Goal: Task Accomplishment & Management: Manage account settings

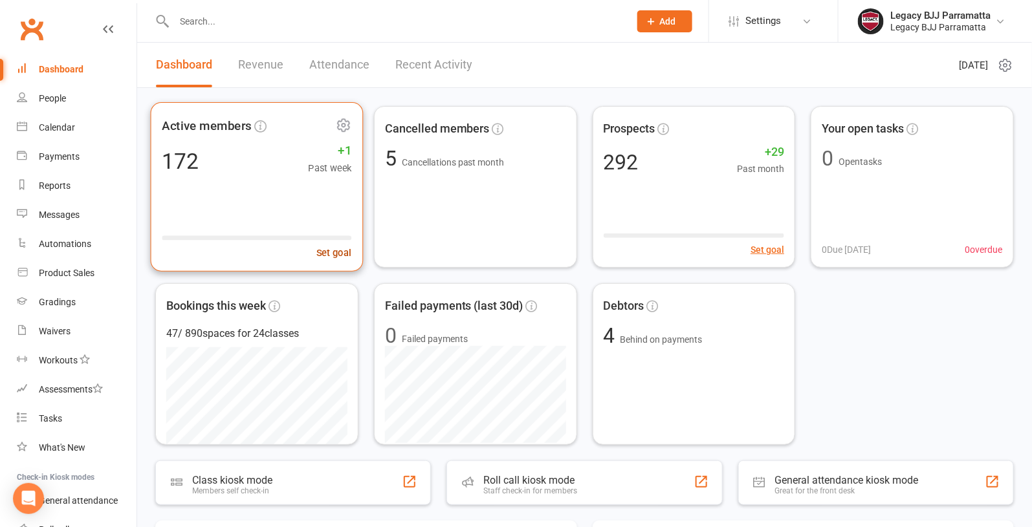
click at [325, 248] on button "Set goal" at bounding box center [333, 252] width 35 height 15
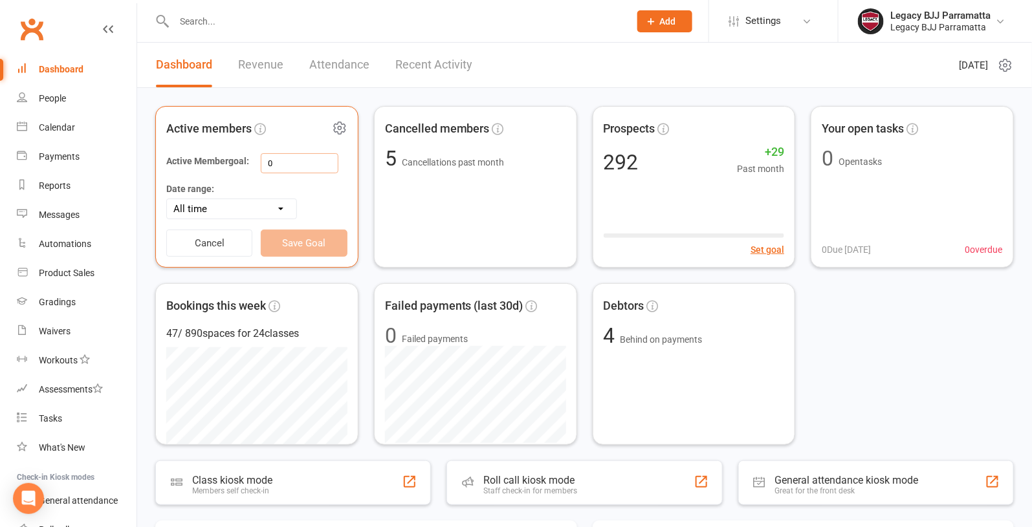
click at [297, 160] on input "0" at bounding box center [300, 163] width 78 height 20
click at [267, 159] on input "0" at bounding box center [300, 163] width 78 height 20
click at [278, 206] on select "All time Current calendar week Past 7 days Current calendar month Past 30 days" at bounding box center [231, 208] width 129 height 19
click at [276, 162] on input "200" at bounding box center [300, 163] width 78 height 20
type input "250"
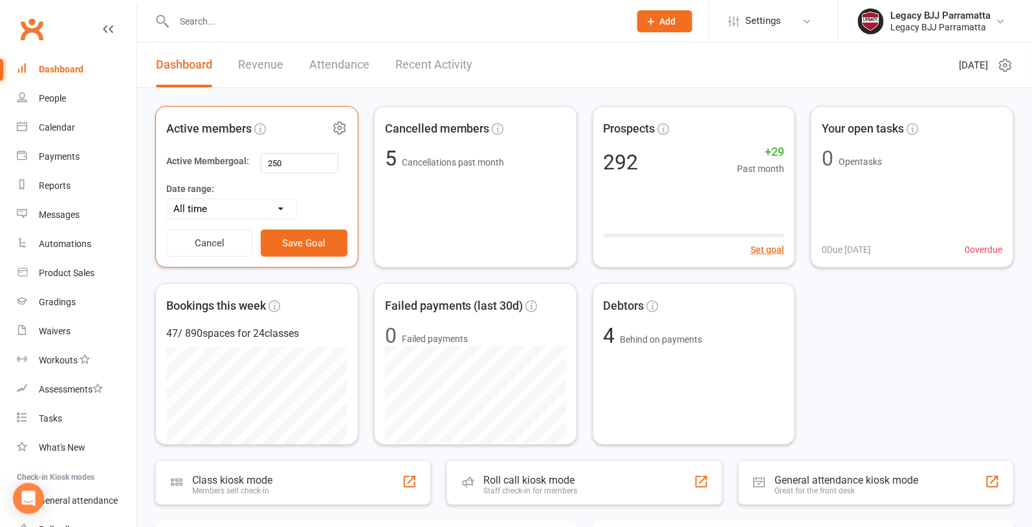
click at [274, 210] on select "All time Current calendar week Past 7 days Current calendar month Past 30 days" at bounding box center [231, 208] width 129 height 19
click at [337, 124] on icon at bounding box center [340, 128] width 16 height 16
click at [289, 200] on link "Manage settings" at bounding box center [283, 207] width 128 height 26
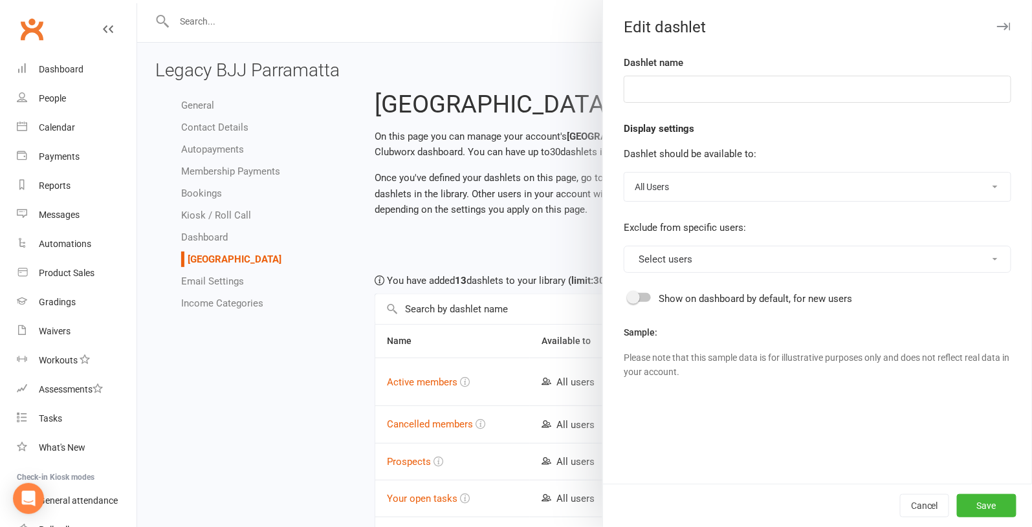
type input "Active members"
select select "last_activated"
select select "weeks"
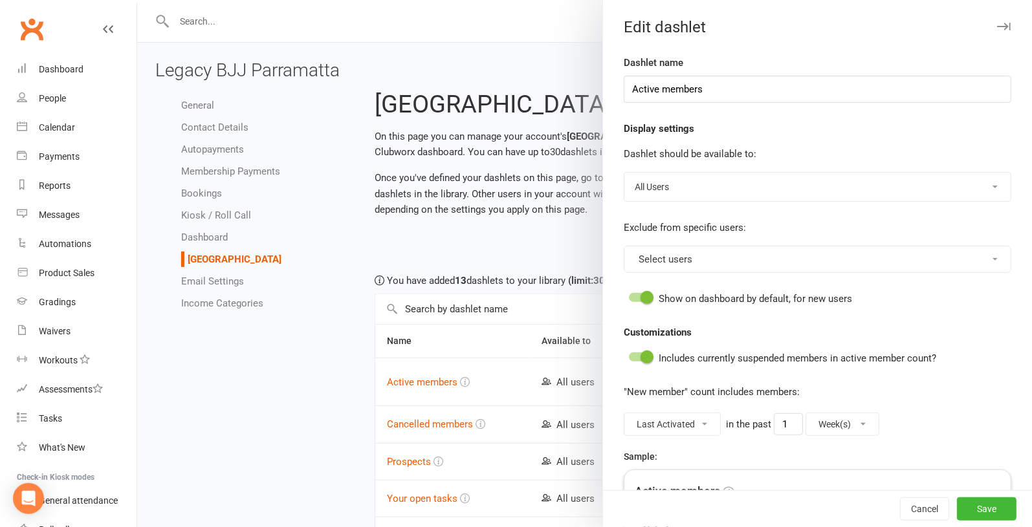
click at [561, 66] on div at bounding box center [584, 263] width 895 height 527
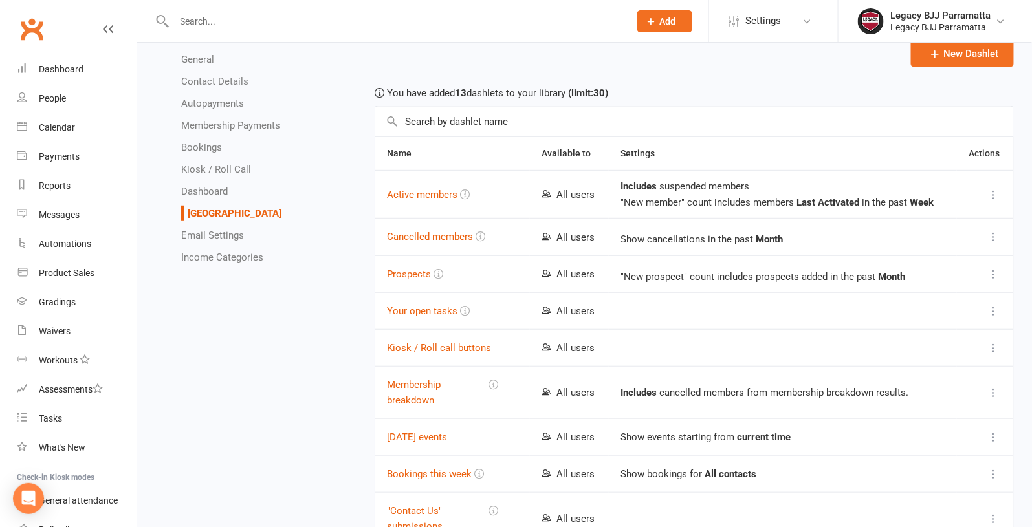
scroll to position [185, 0]
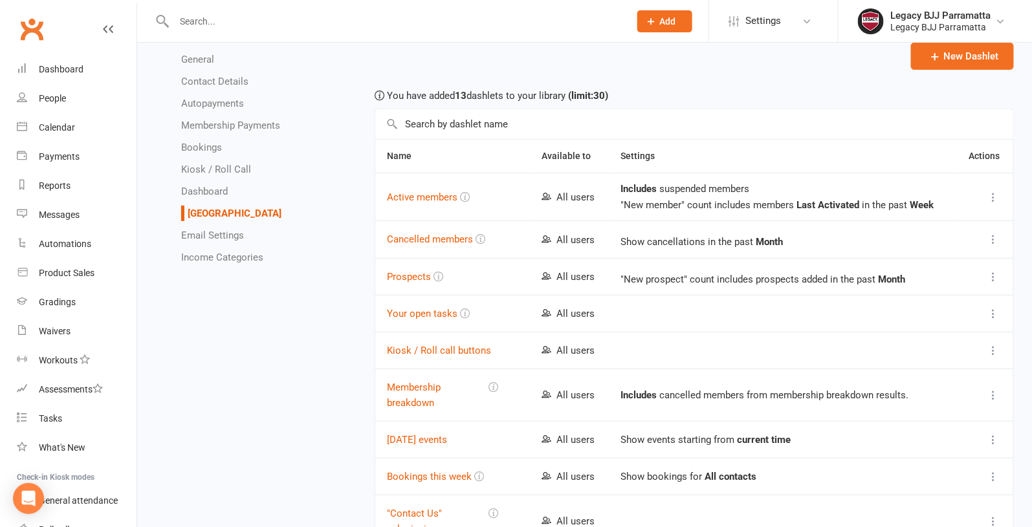
click at [996, 195] on icon at bounding box center [993, 197] width 13 height 13
click at [944, 221] on link "Edit" at bounding box center [937, 221] width 128 height 26
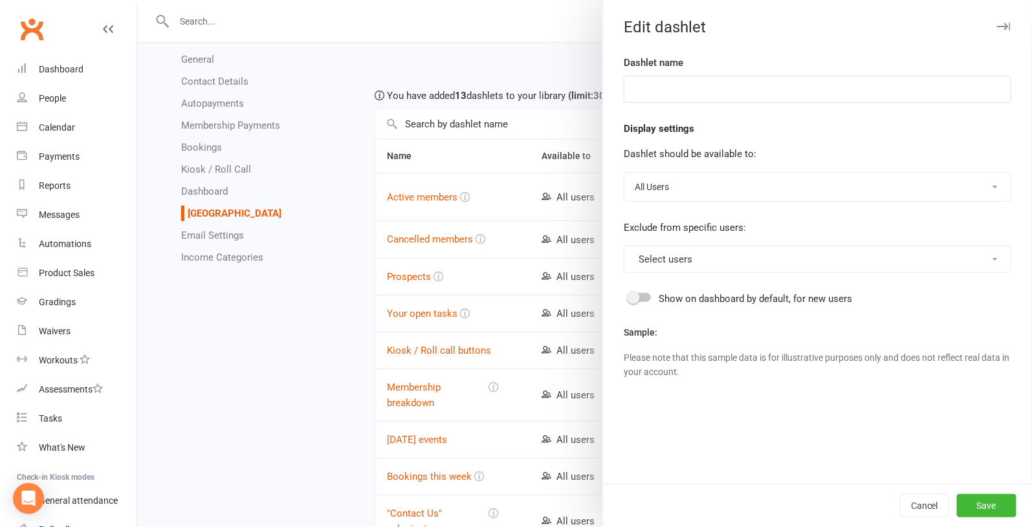
type input "Active members"
select select "last_activated"
select select "weeks"
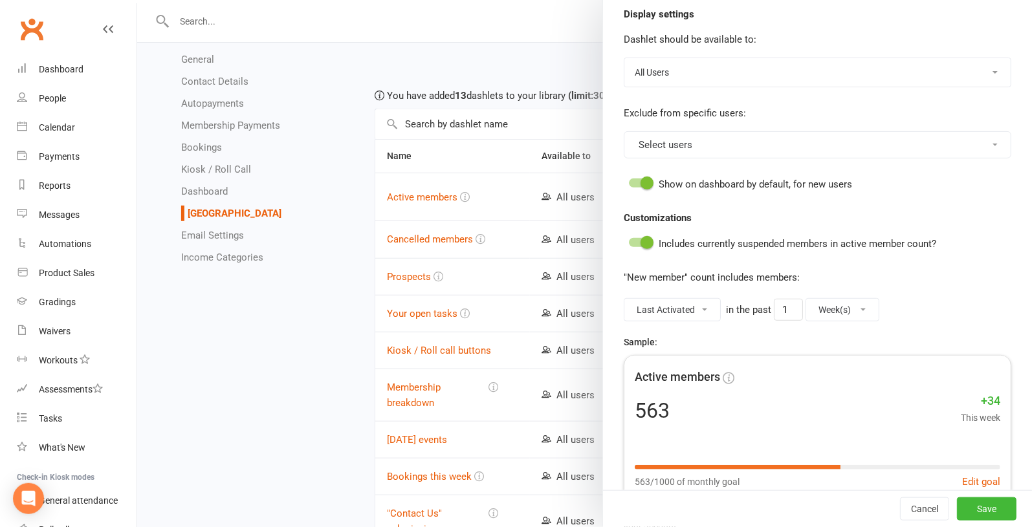
scroll to position [161, 0]
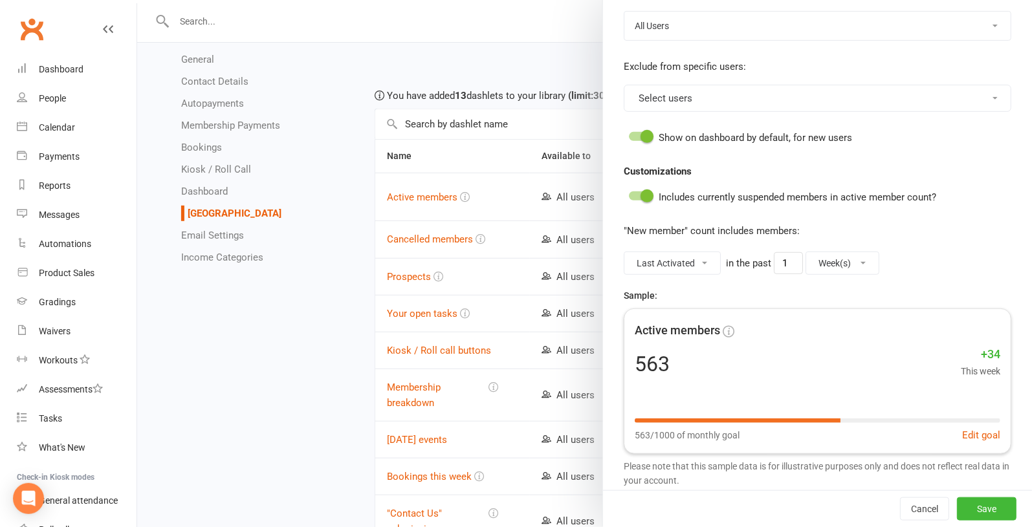
click at [981, 101] on button "Select users" at bounding box center [817, 98] width 387 height 27
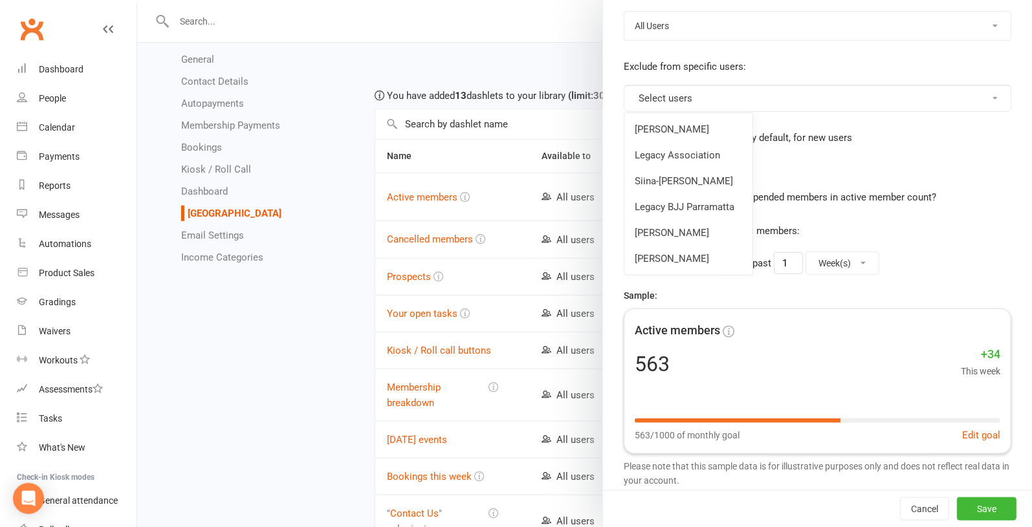
click at [991, 30] on select "All Users Owners Only No Users" at bounding box center [817, 26] width 386 height 28
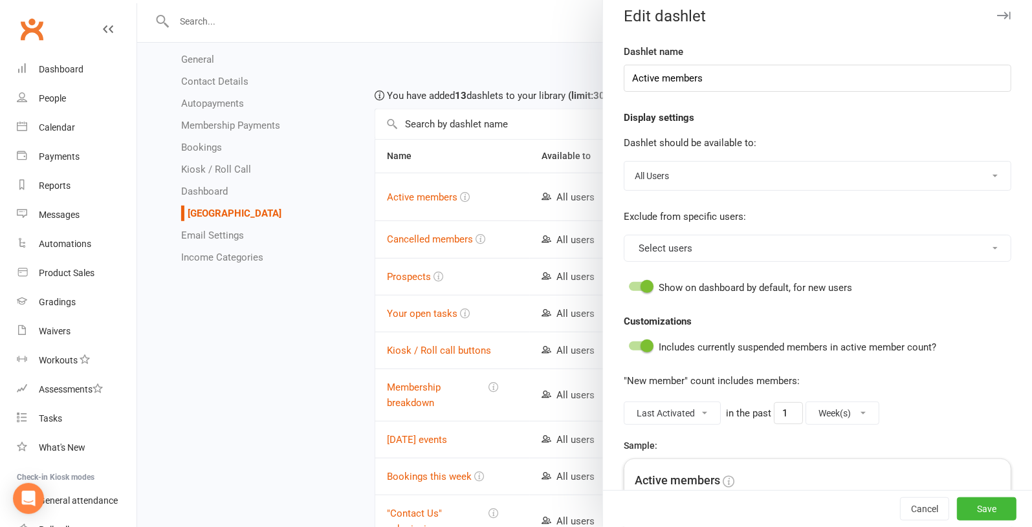
scroll to position [0, 0]
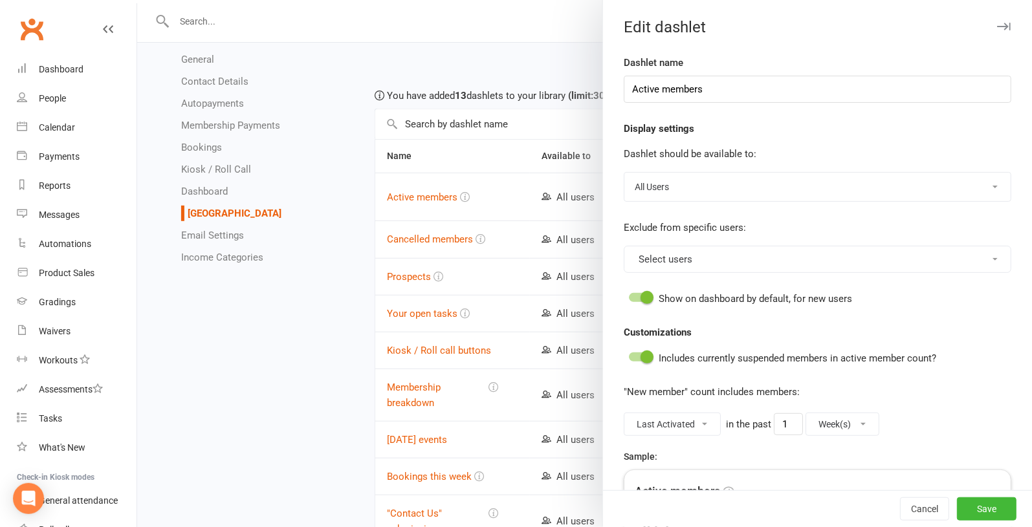
click at [1001, 27] on icon "button" at bounding box center [1004, 27] width 14 height 8
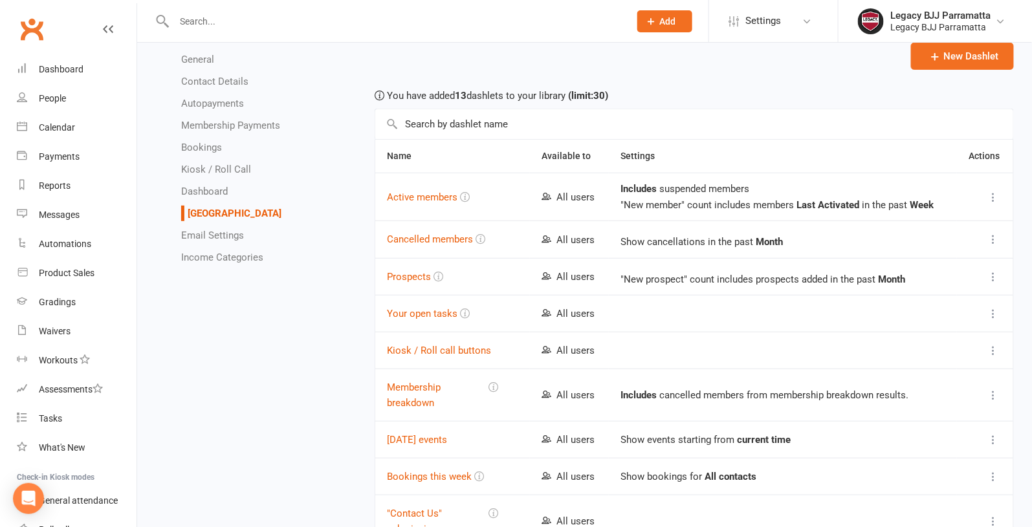
click at [994, 393] on icon at bounding box center [993, 395] width 13 height 13
click at [959, 422] on link "Edit" at bounding box center [937, 418] width 128 height 26
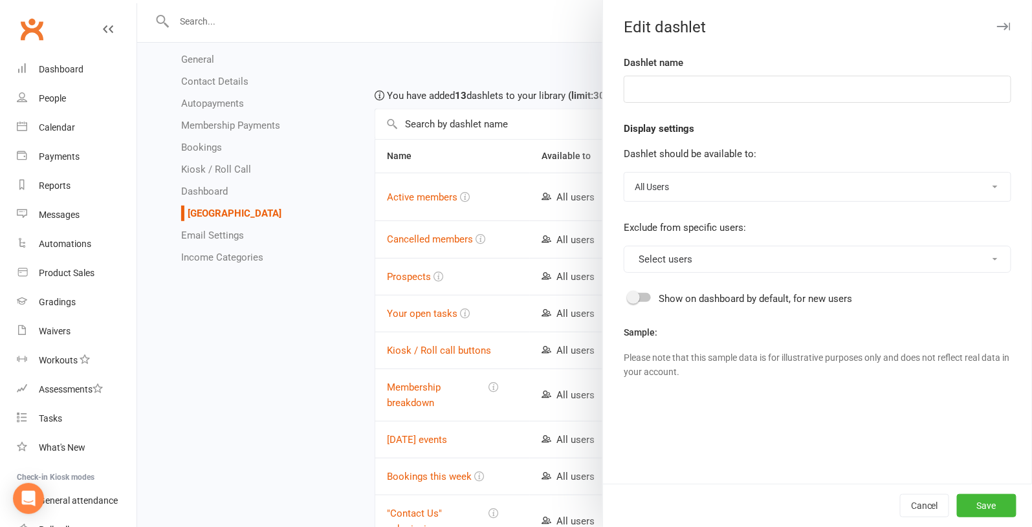
type input "Membership breakdown"
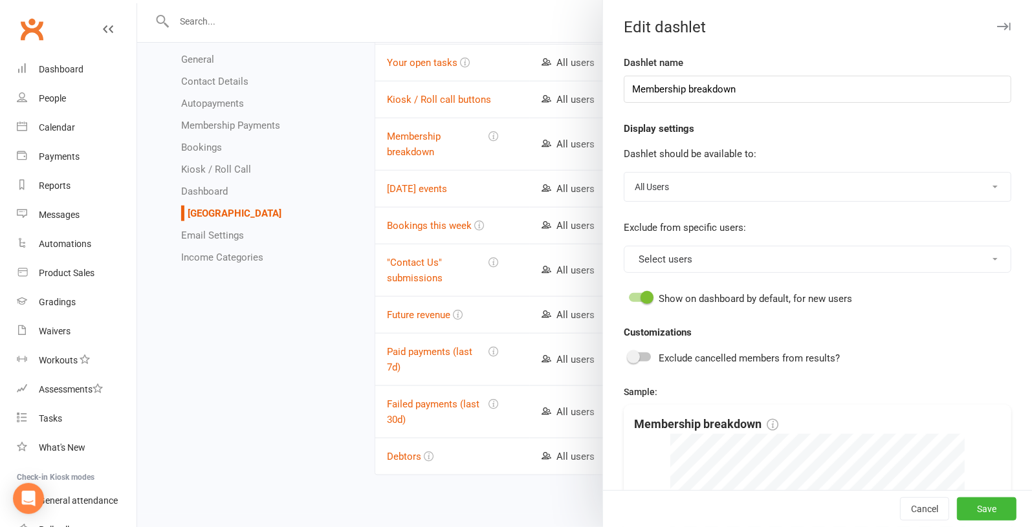
click at [1005, 19] on button "button" at bounding box center [1004, 27] width 16 height 16
